Goal: Check status

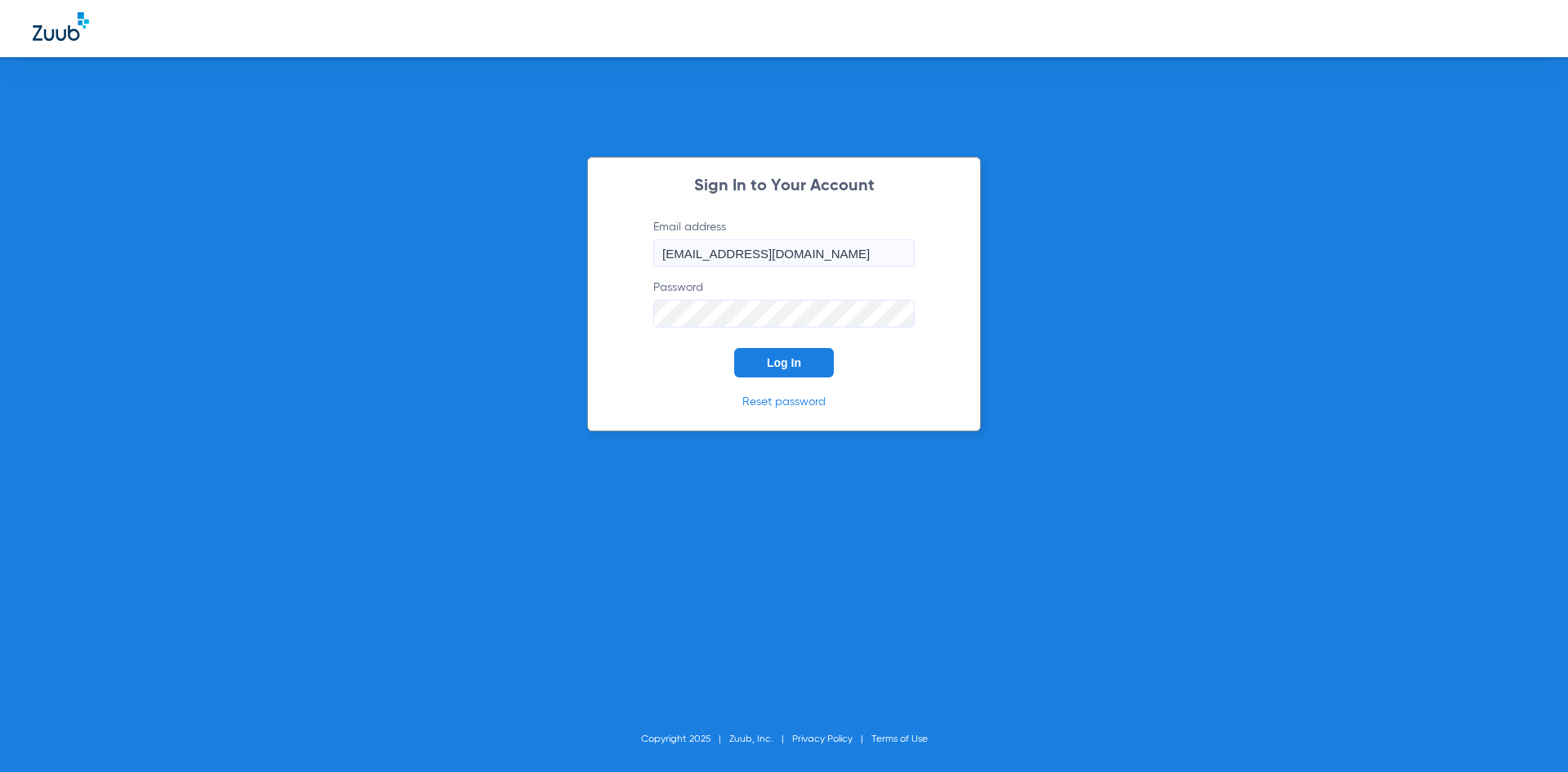
click at [763, 368] on button "Log In" at bounding box center [784, 363] width 100 height 30
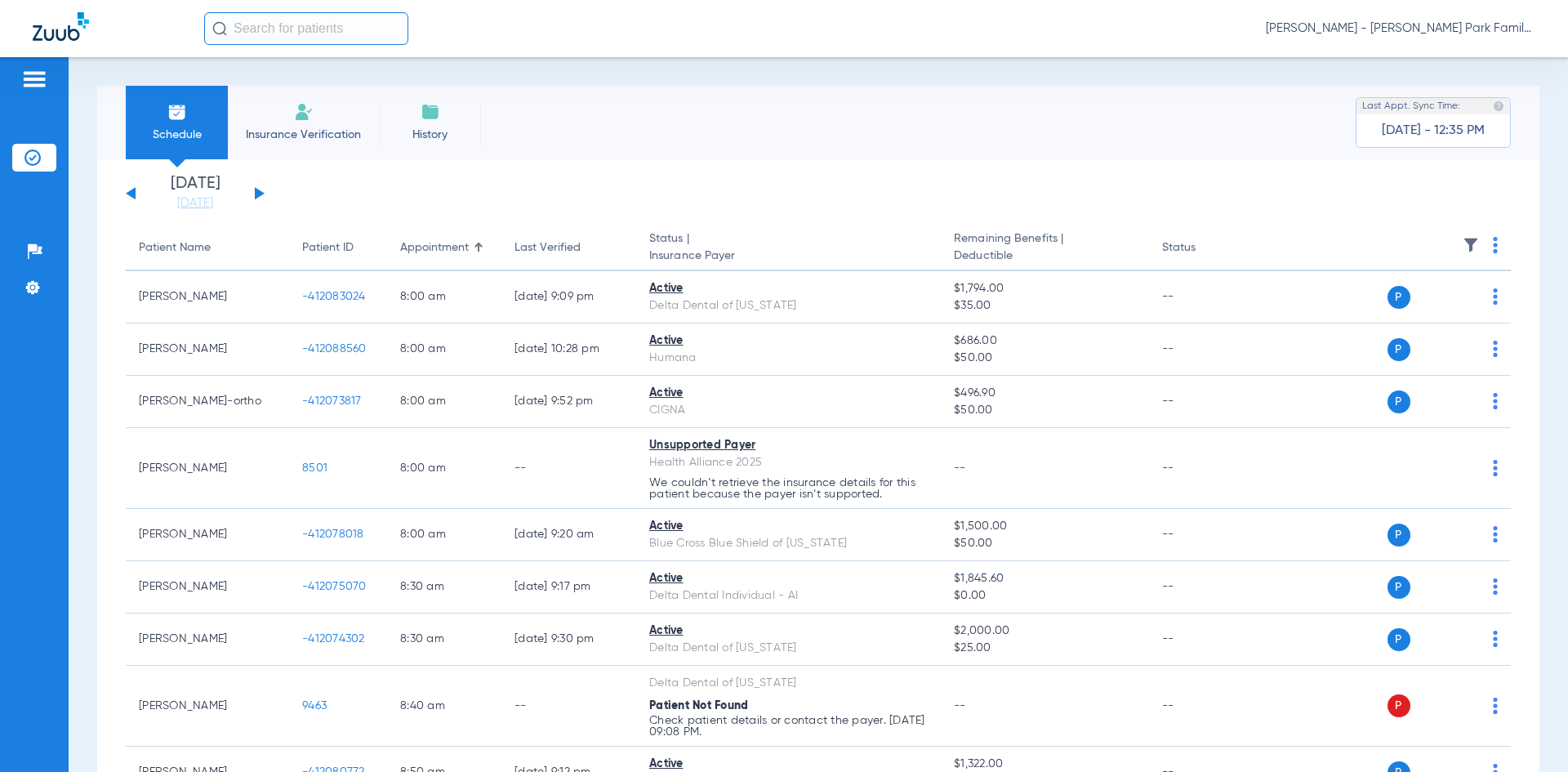
click at [255, 189] on button at bounding box center [260, 193] width 10 height 12
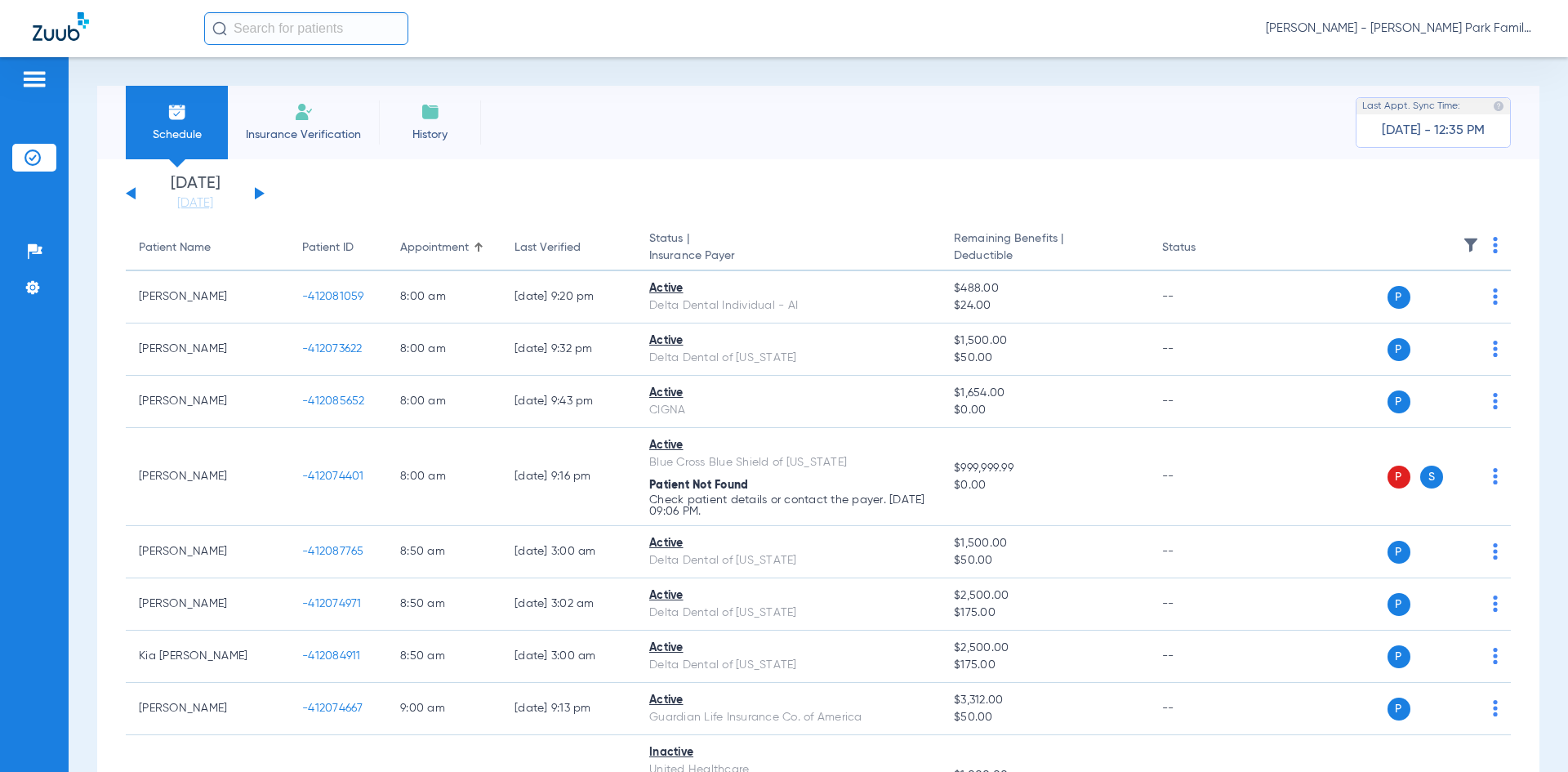
click at [1463, 245] on img at bounding box center [1471, 245] width 17 height 17
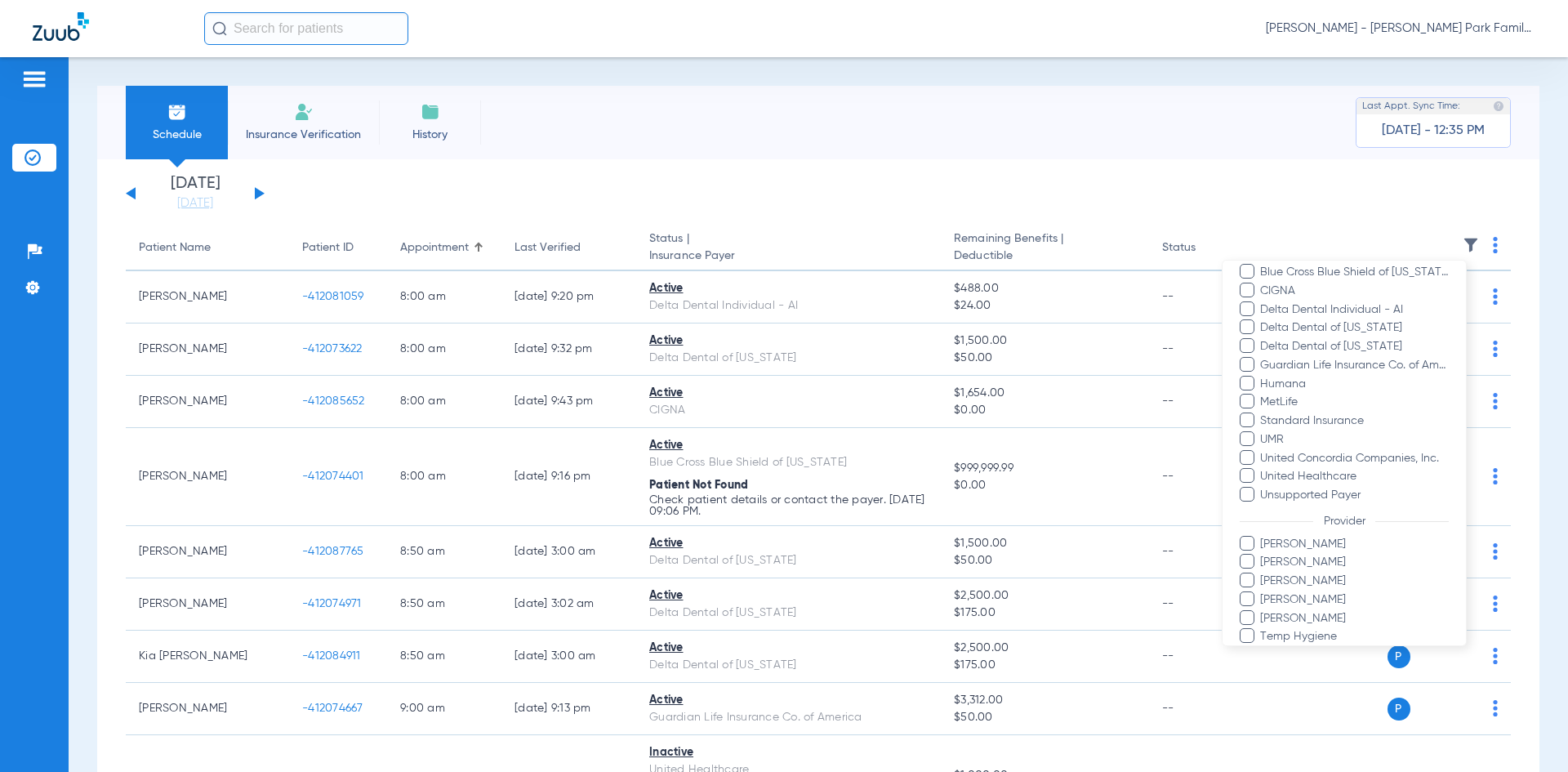
scroll to position [303, 0]
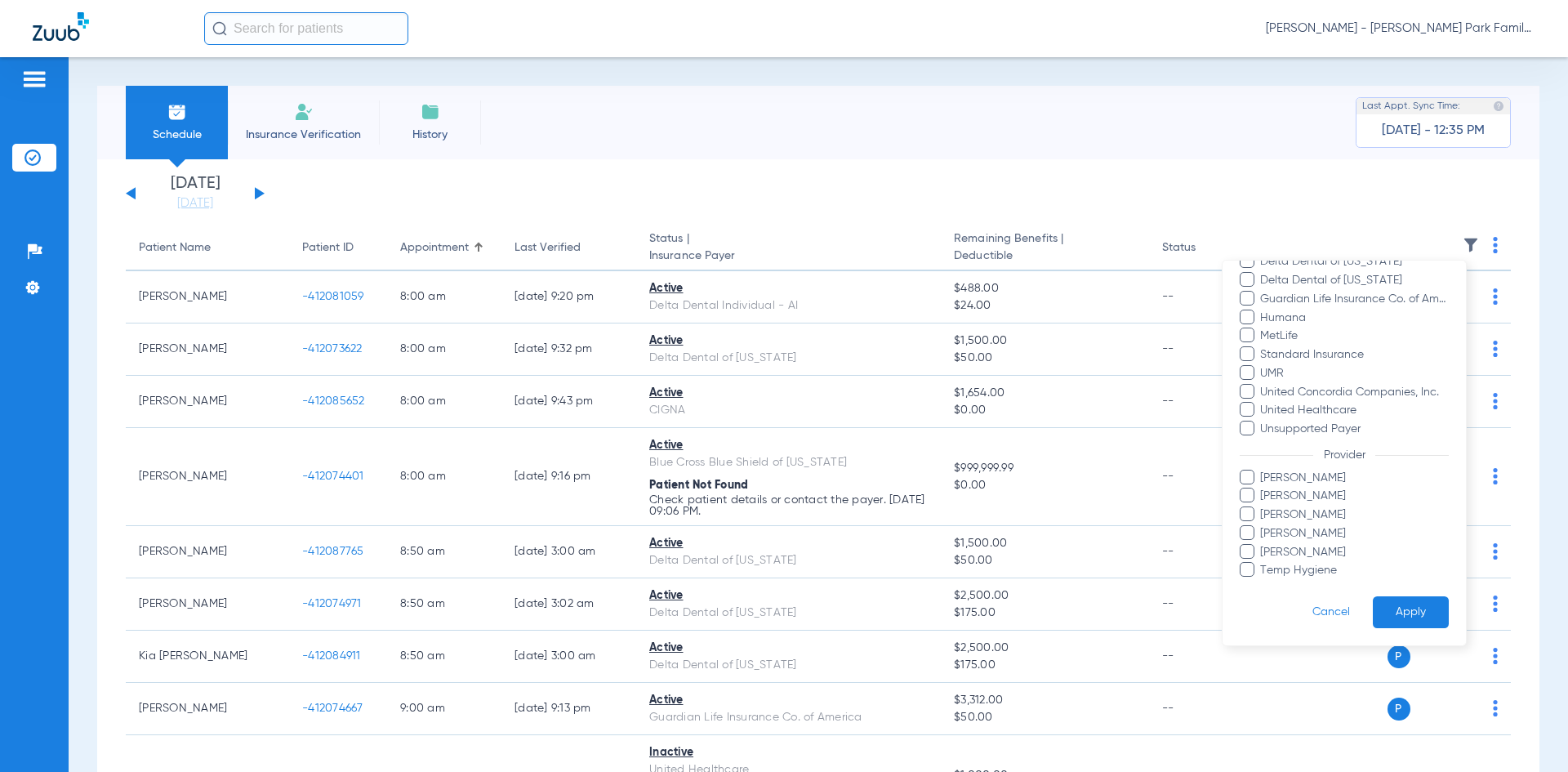
click at [1252, 533] on span at bounding box center [1247, 532] width 15 height 15
click at [1263, 545] on input "[PERSON_NAME]" at bounding box center [1263, 545] width 0 height 0
click at [1402, 612] on button "Apply" at bounding box center [1411, 612] width 76 height 32
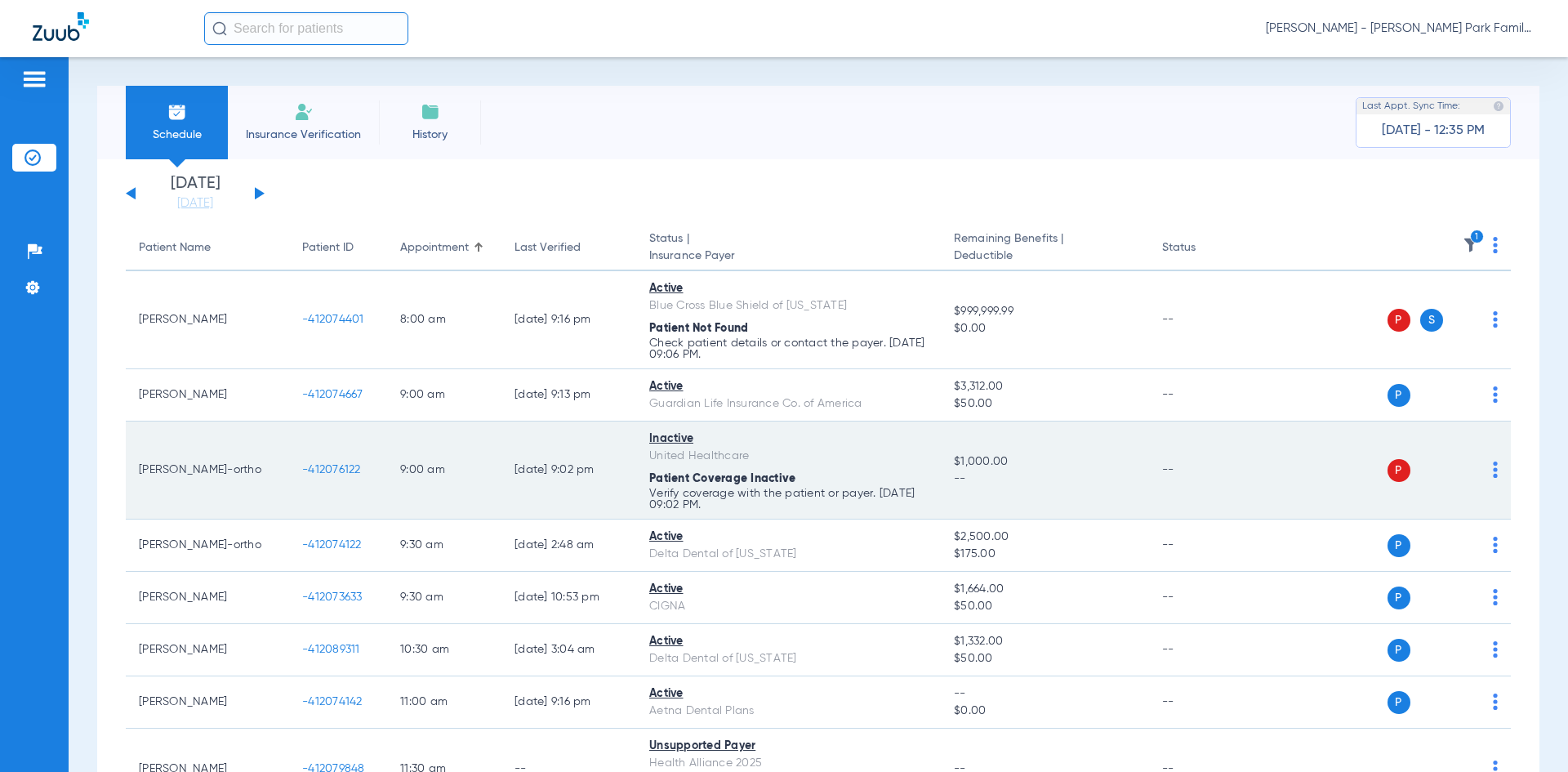
click at [1021, 455] on span "$1,000.00" at bounding box center [1044, 461] width 181 height 17
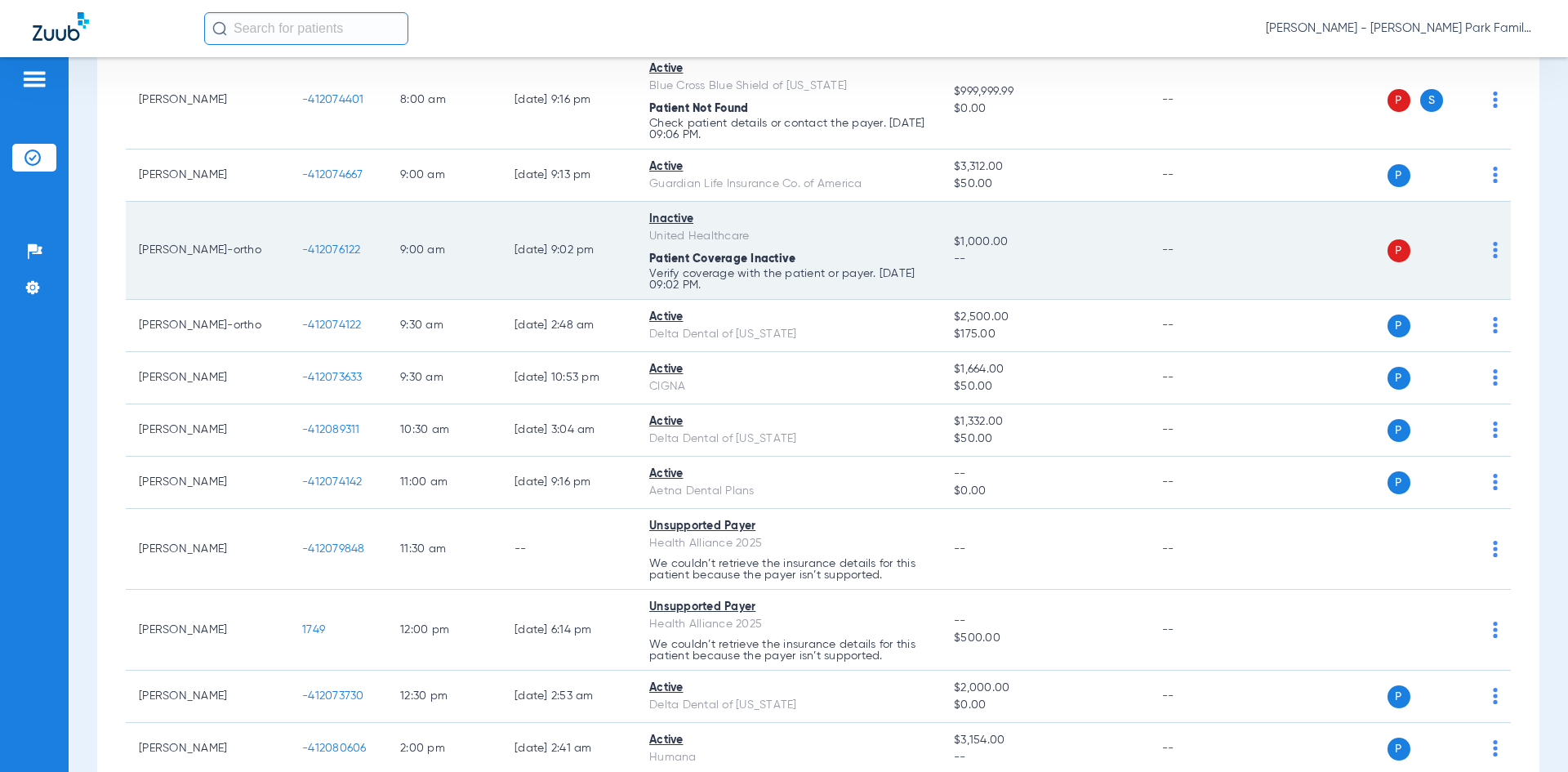
scroll to position [180, 0]
